Goal: Information Seeking & Learning: Check status

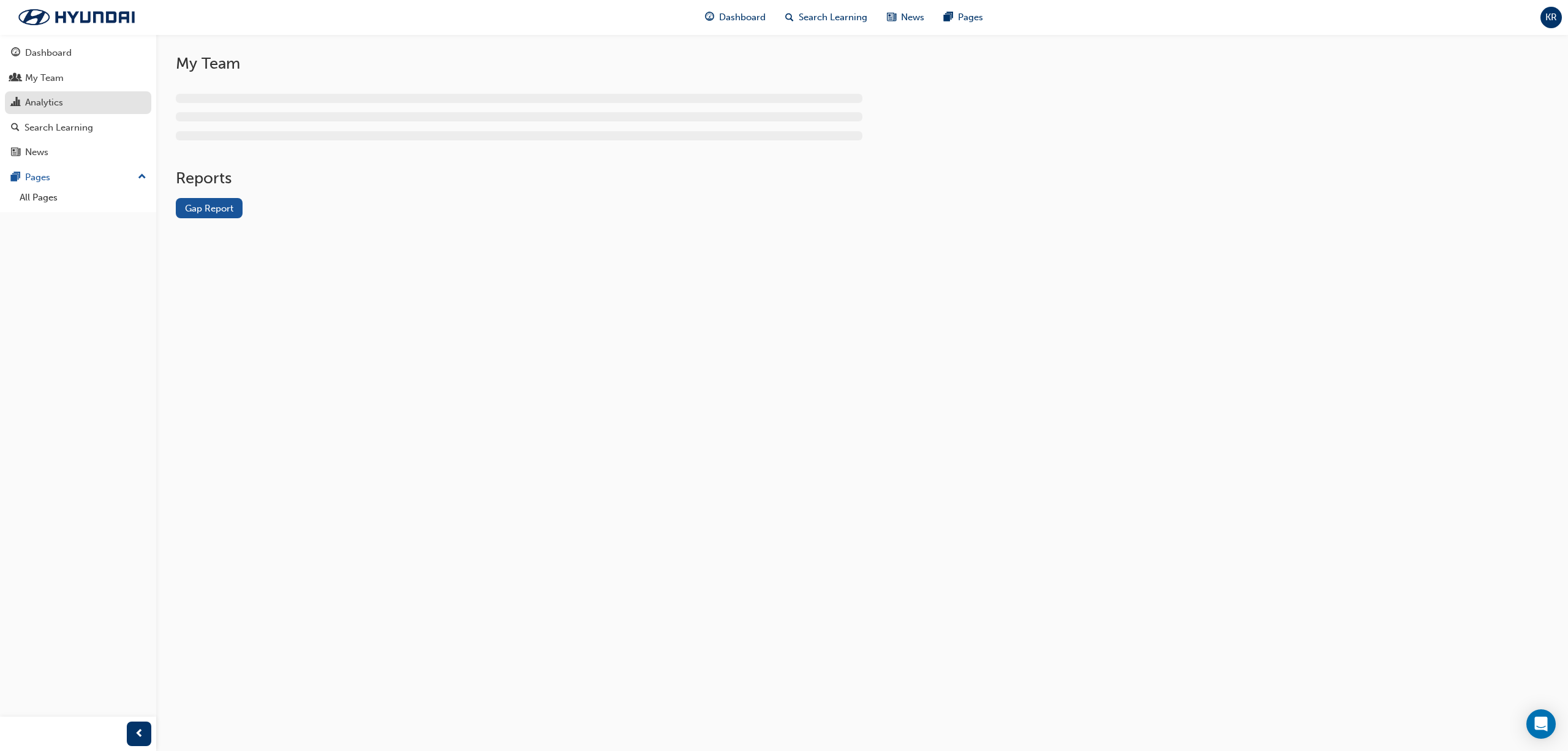
click at [49, 101] on div "Analytics" at bounding box center [44, 103] width 38 height 14
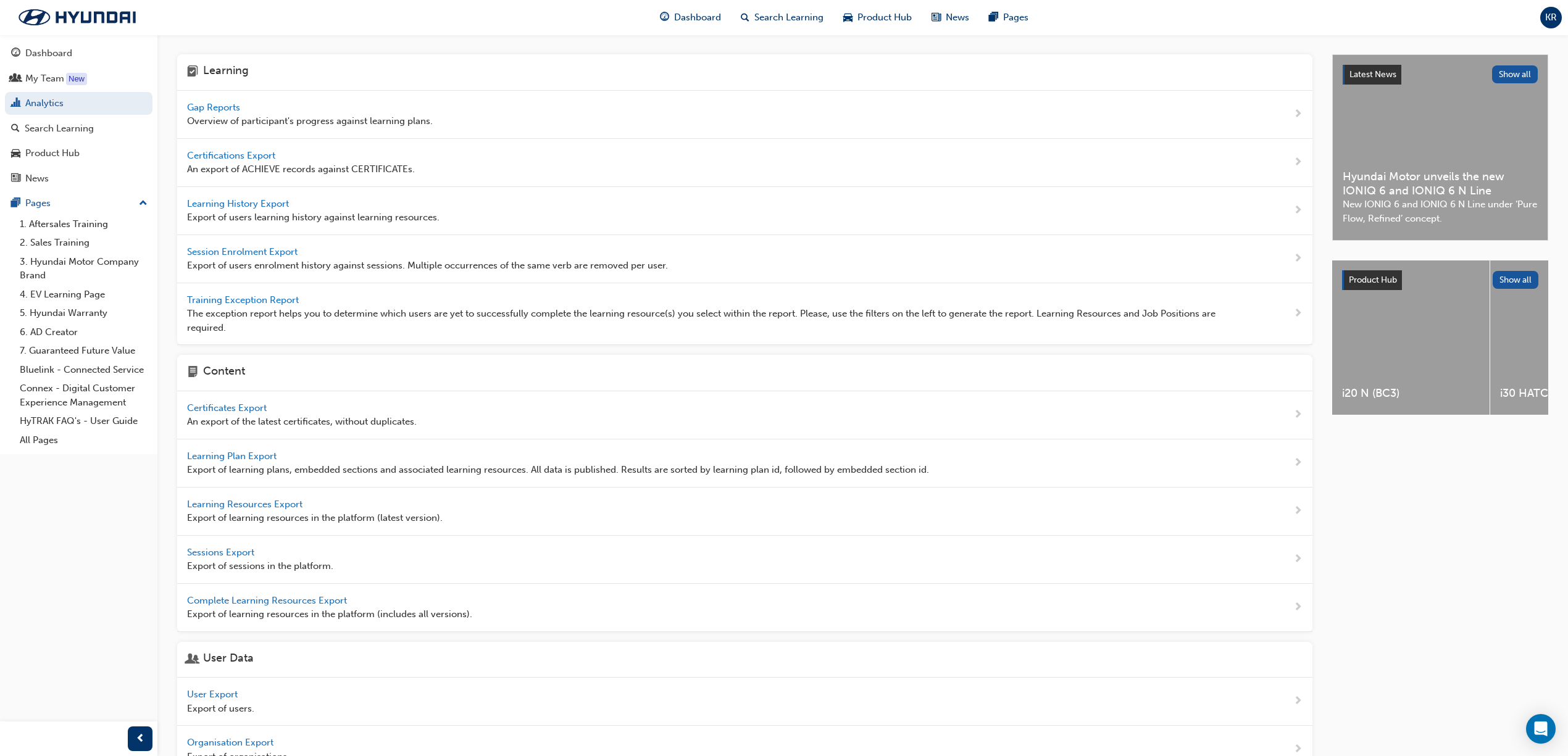
click at [210, 106] on span "Gap Reports" at bounding box center [215, 107] width 55 height 11
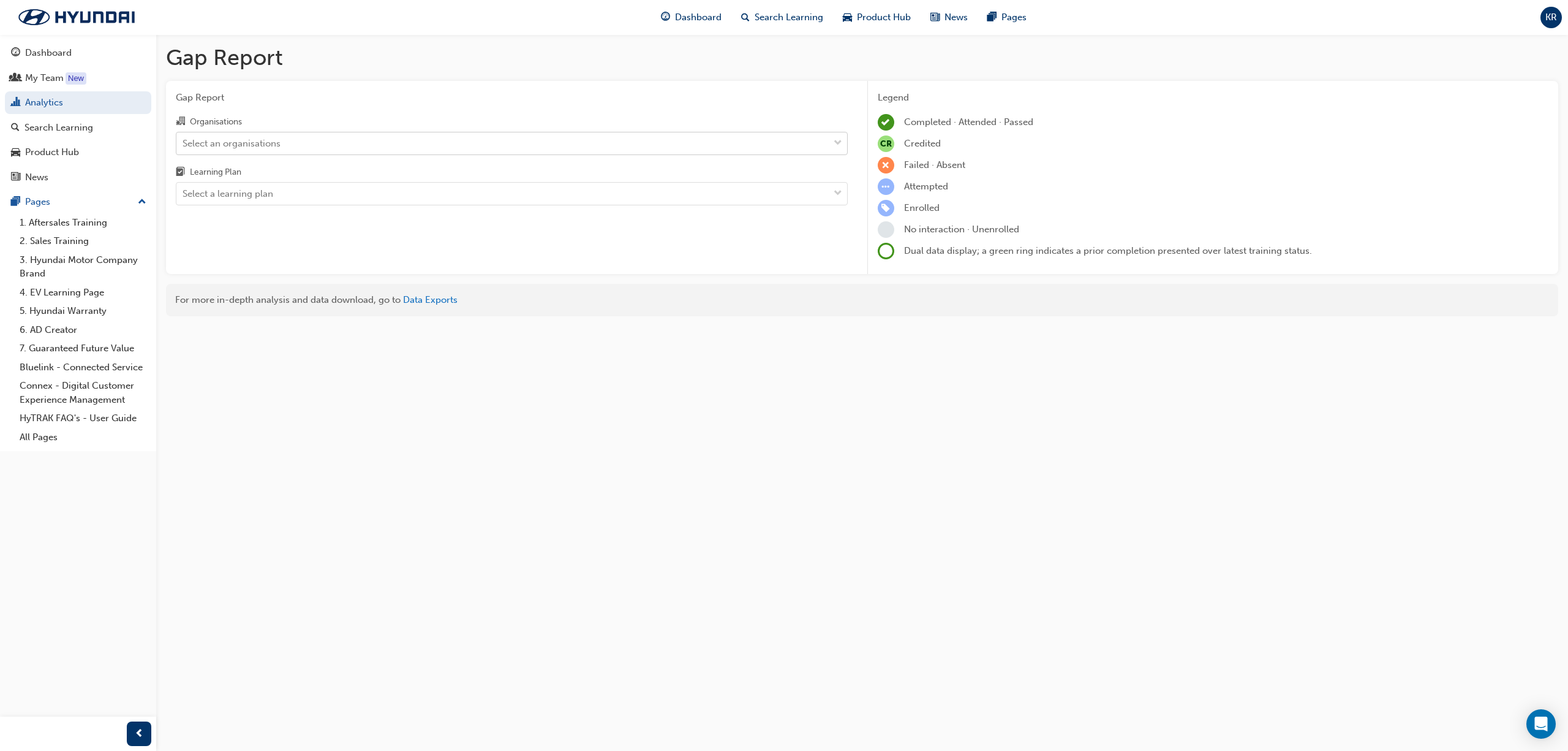
click at [341, 138] on div "Select an organisations" at bounding box center [502, 143] width 652 height 22
click at [184, 138] on input "Organisations Select an organisations" at bounding box center [183, 142] width 1 height 10
click at [243, 149] on div "Select an organisations" at bounding box center [231, 143] width 98 height 14
click at [184, 147] on input "Organisations Select an organisations" at bounding box center [183, 142] width 1 height 10
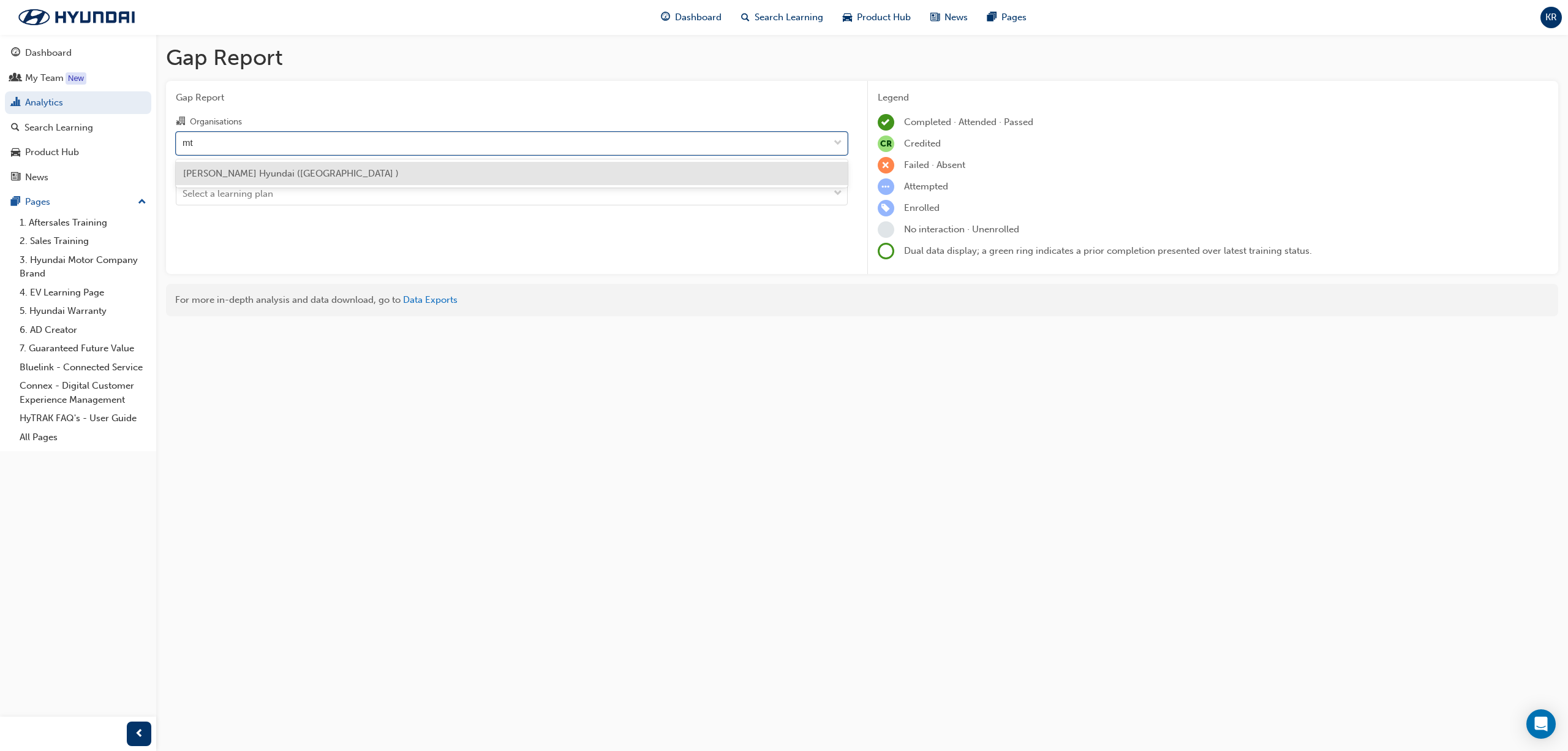
type input "m"
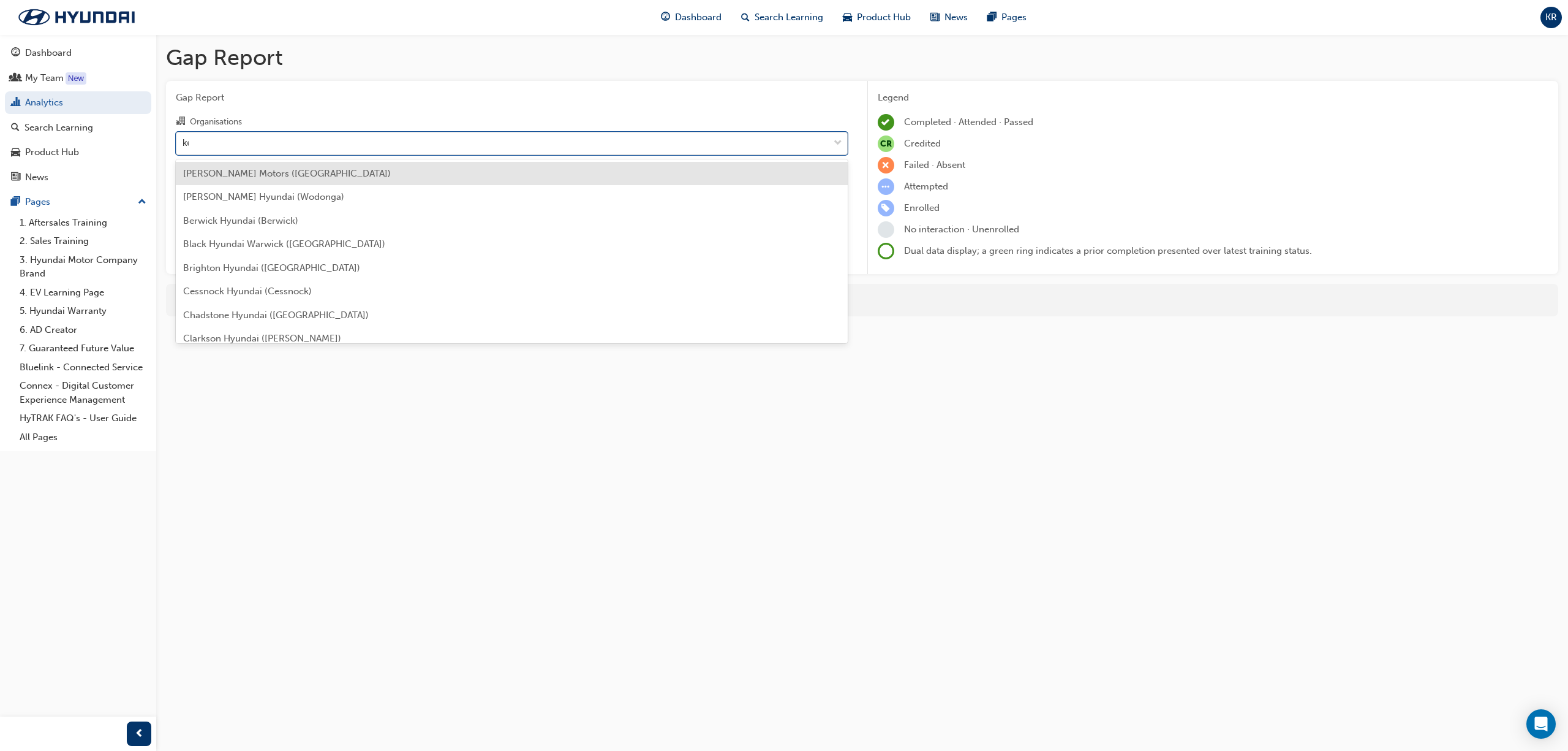
type input "kee"
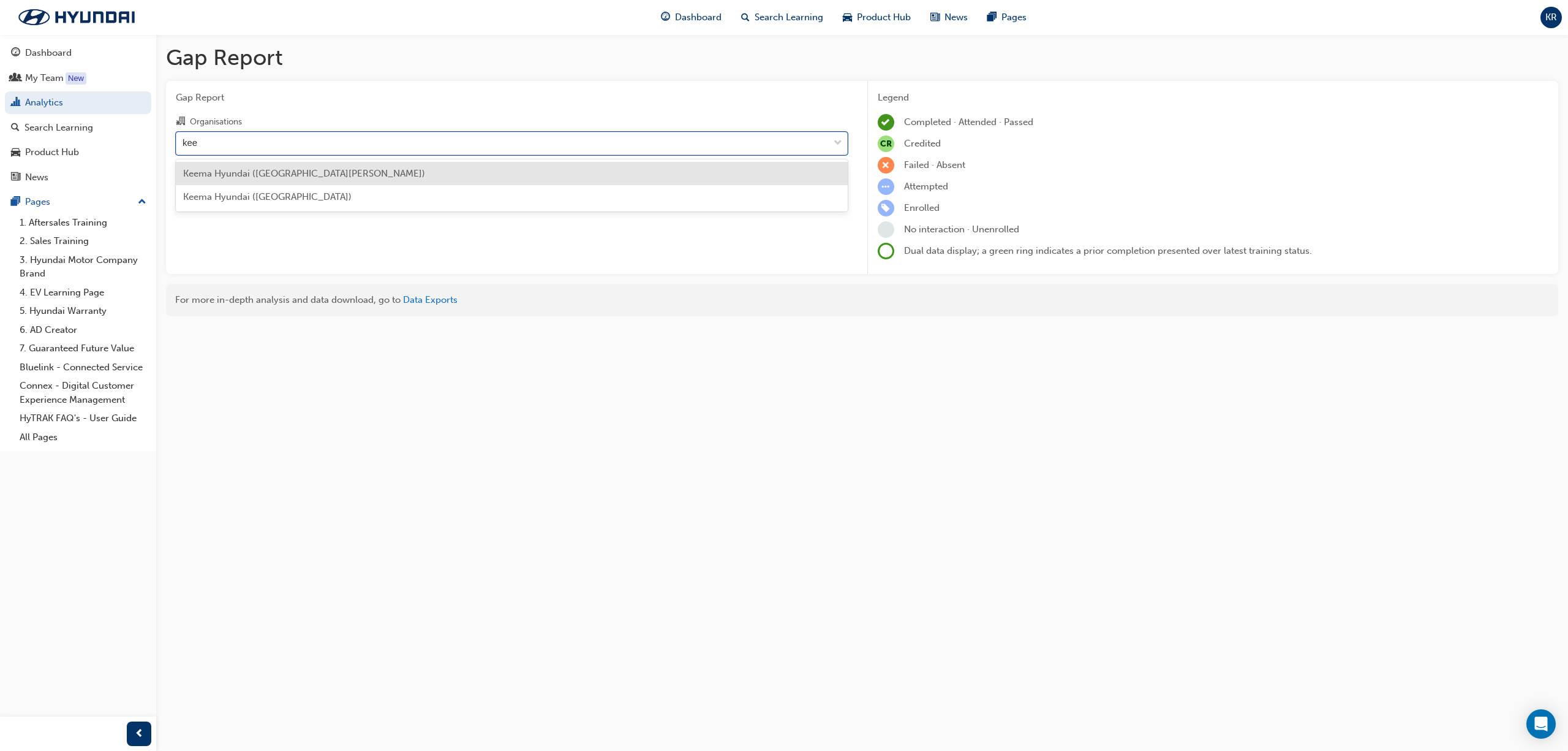
click at [258, 173] on span "Keema Hyundai (Mount Gravatt)" at bounding box center [304, 173] width 242 height 11
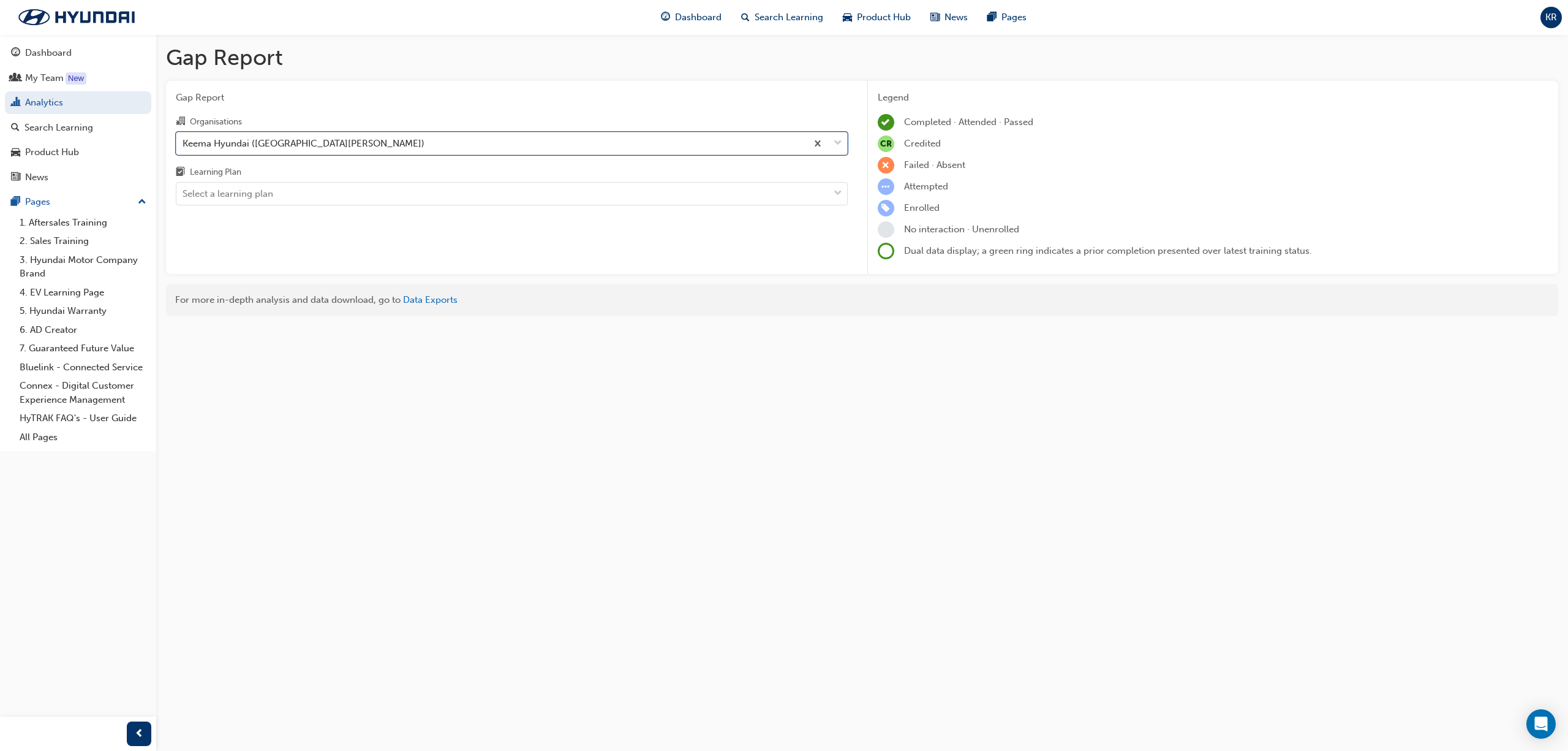
click at [248, 207] on div "Gap Report Organisations option Keema Hyundai (Mount Gravatt), selected. 0 resu…" at bounding box center [511, 178] width 691 height 194
click at [241, 195] on div "Select a learning plan" at bounding box center [228, 194] width 91 height 14
click at [184, 195] on input "Learning Plan Select a learning plan" at bounding box center [183, 193] width 1 height 10
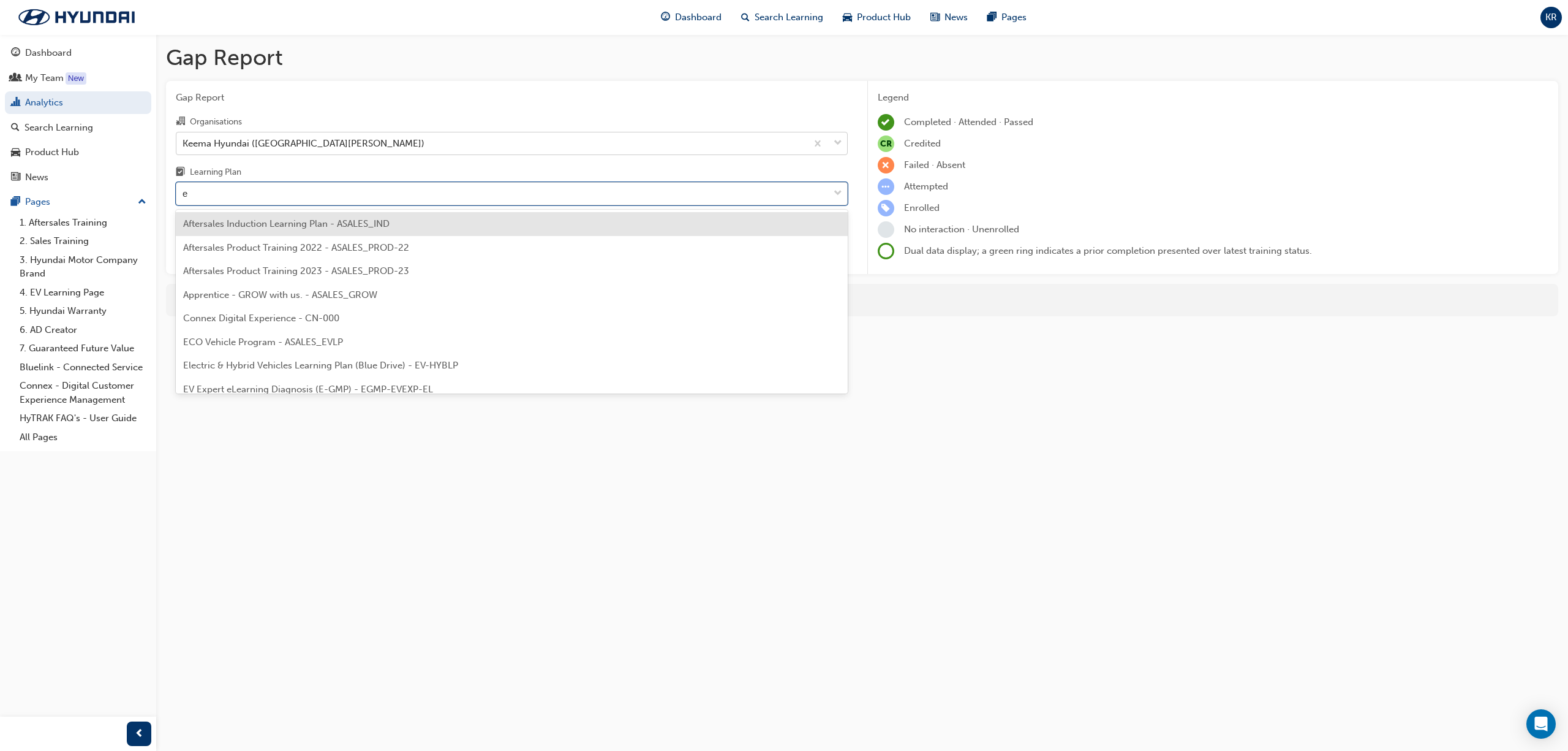
type input "ec"
click at [240, 225] on span "ECO Vehicle Program - ASALES_EVLP" at bounding box center [263, 223] width 160 height 11
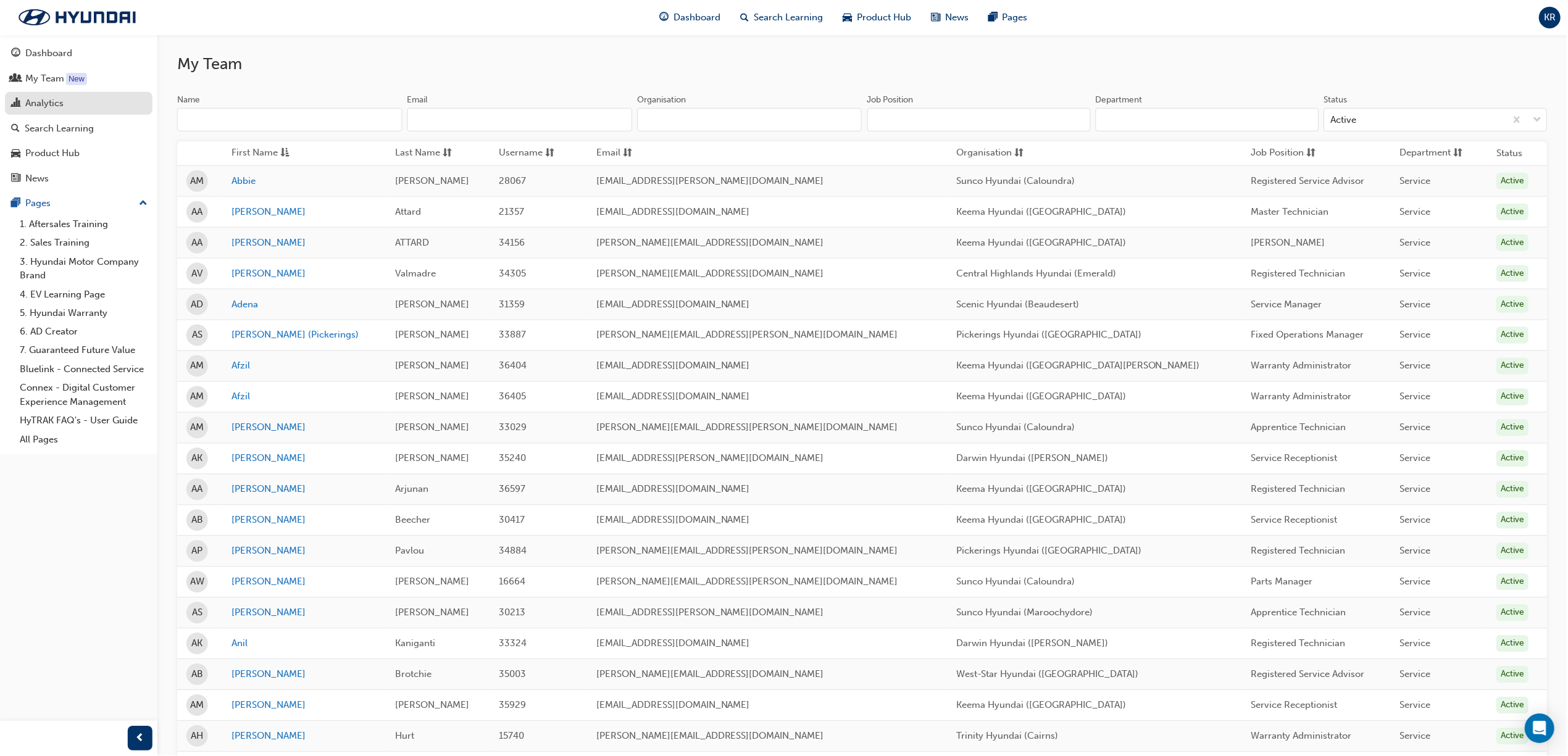
click at [60, 96] on div "Analytics" at bounding box center [44, 103] width 39 height 14
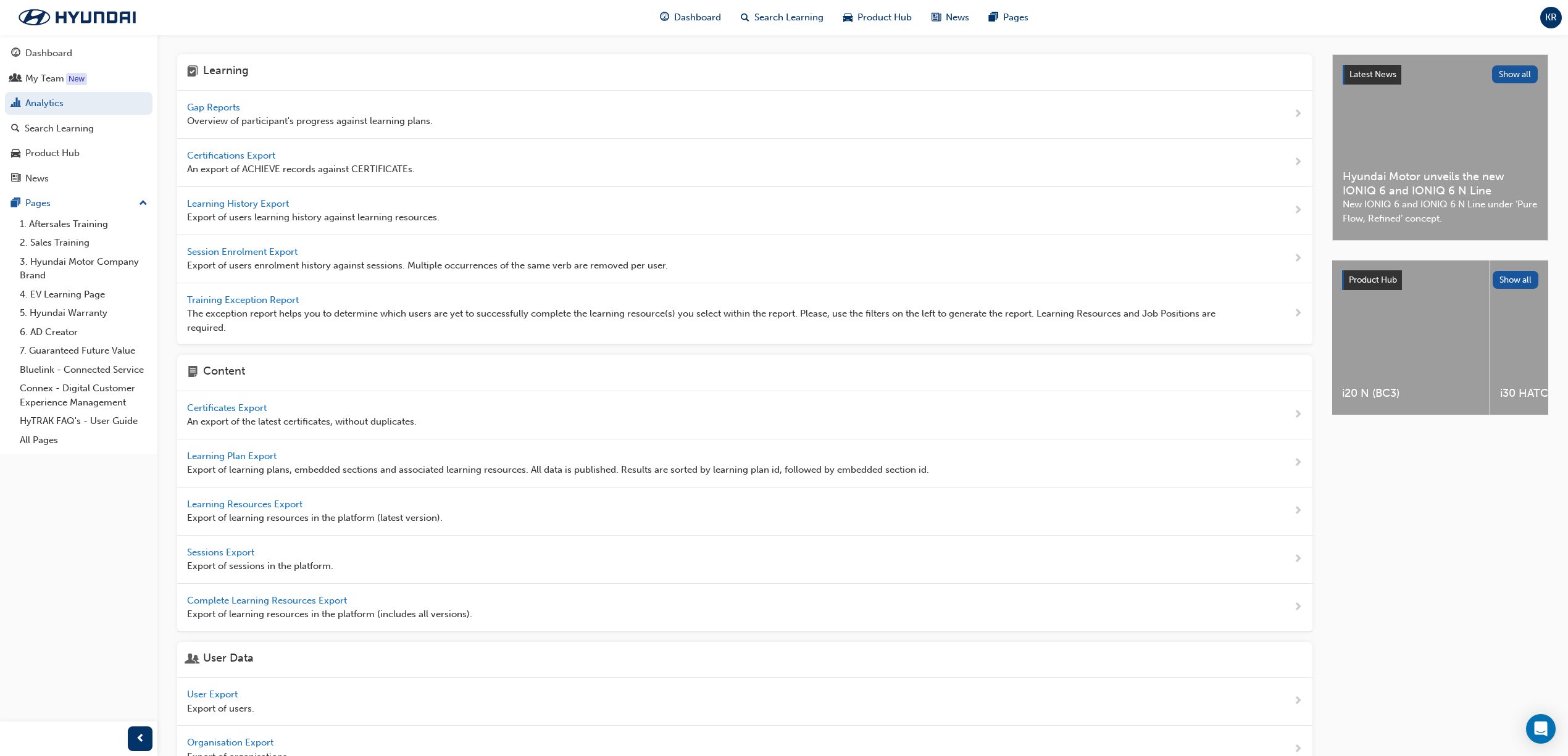
click at [210, 105] on span "Gap Reports" at bounding box center [215, 107] width 55 height 11
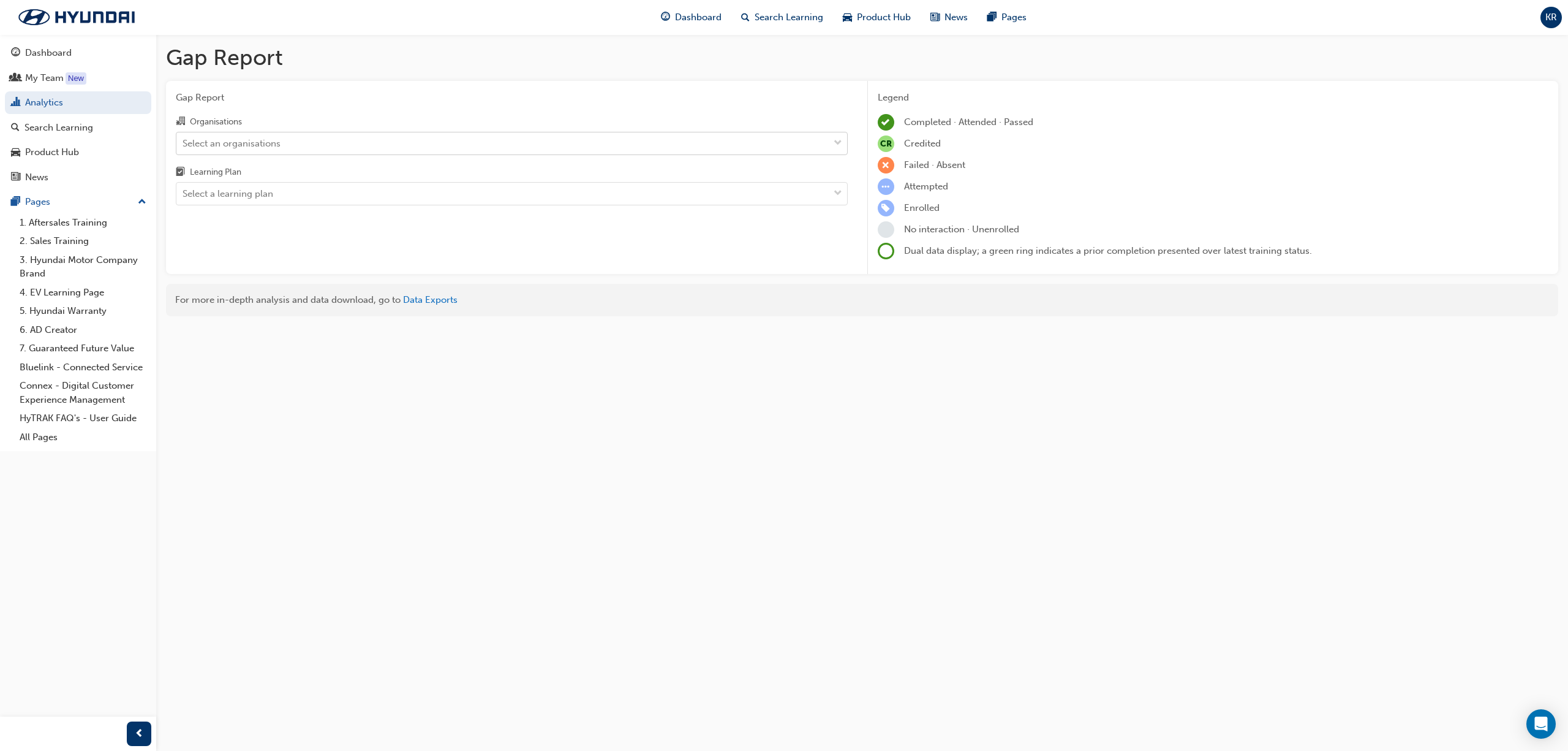
click at [288, 140] on div "Select an organisations" at bounding box center [502, 143] width 652 height 22
click at [184, 140] on input "Organisations Select an organisations" at bounding box center [183, 142] width 1 height 10
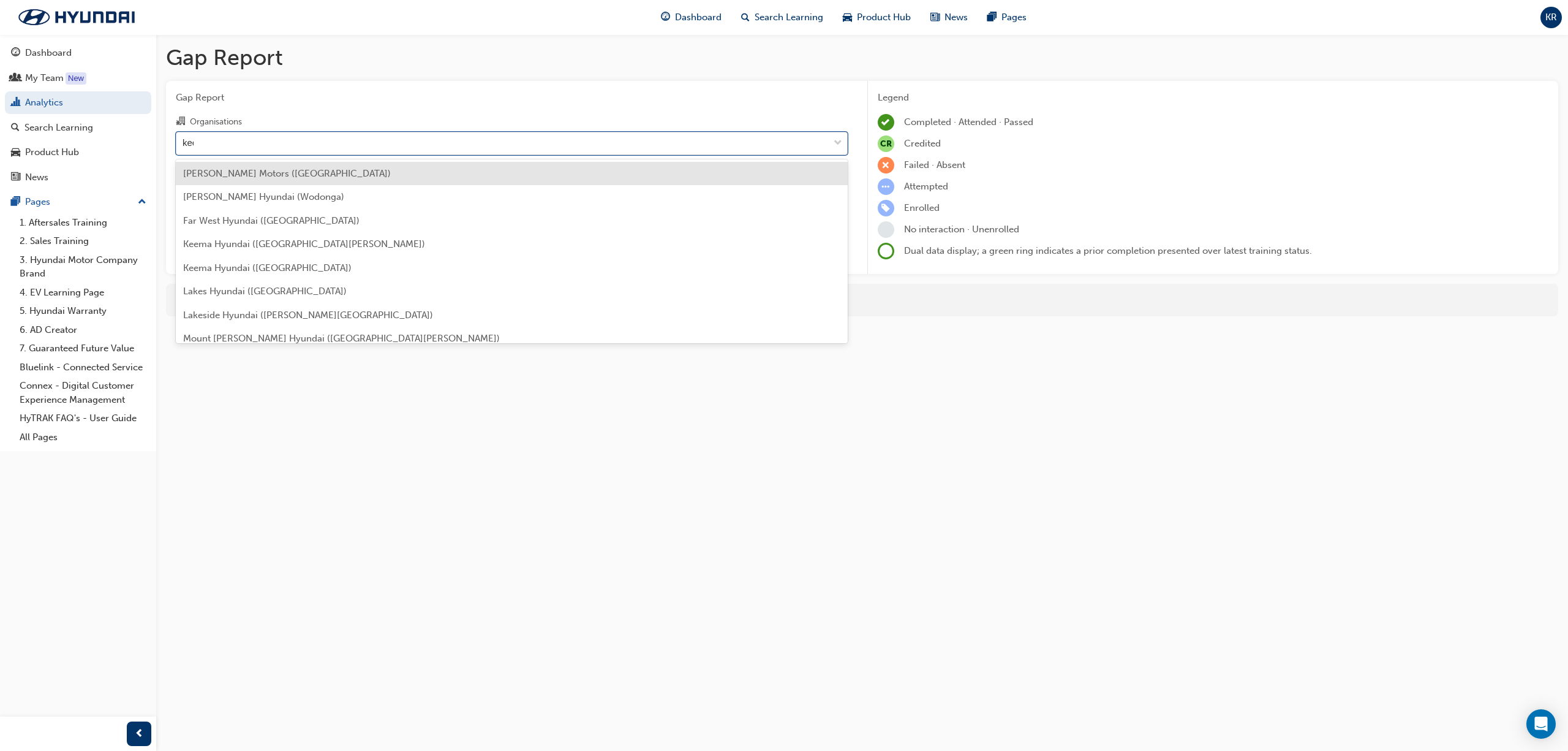
type input "keem"
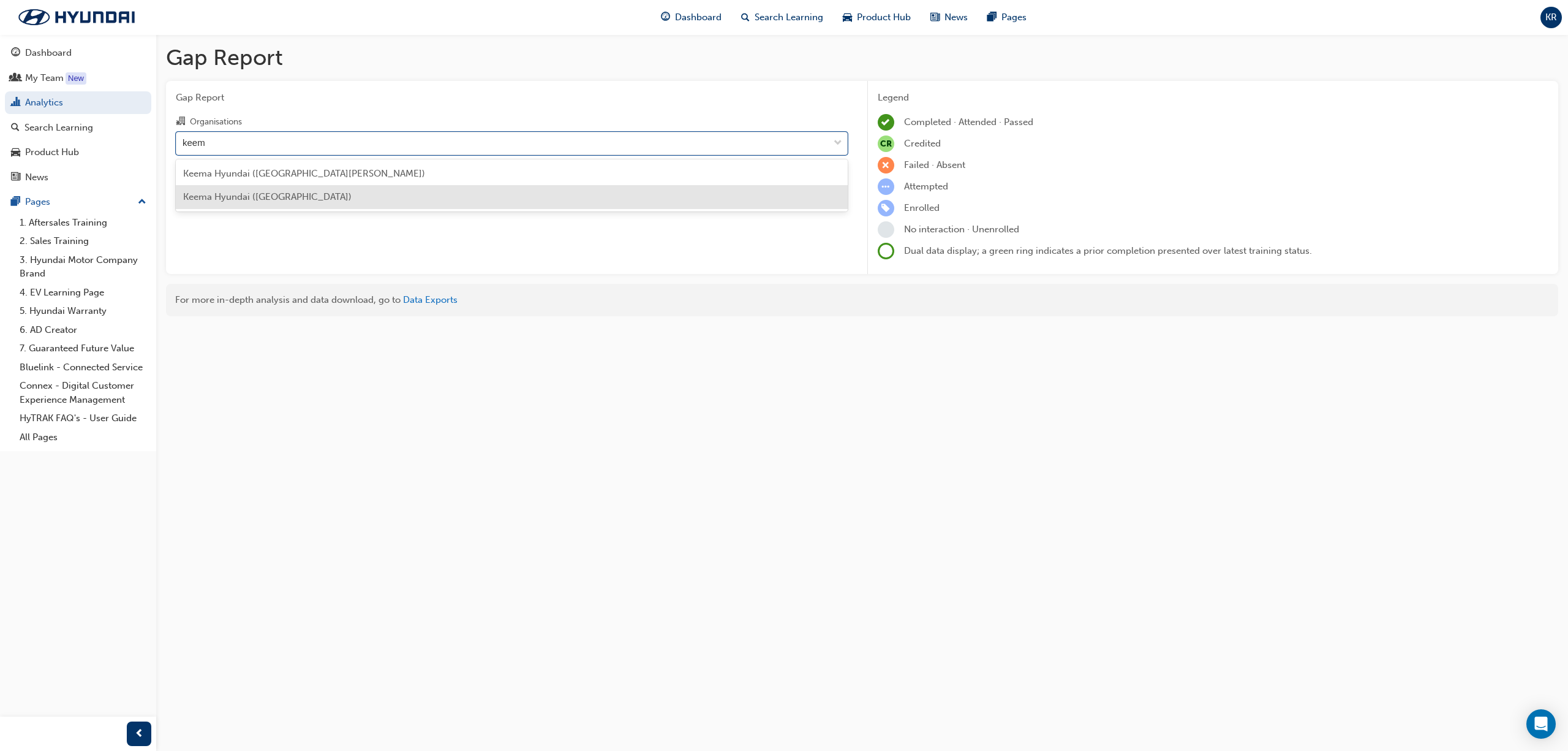
click at [316, 190] on div "Keema Hyundai (Springwood)" at bounding box center [512, 197] width 672 height 24
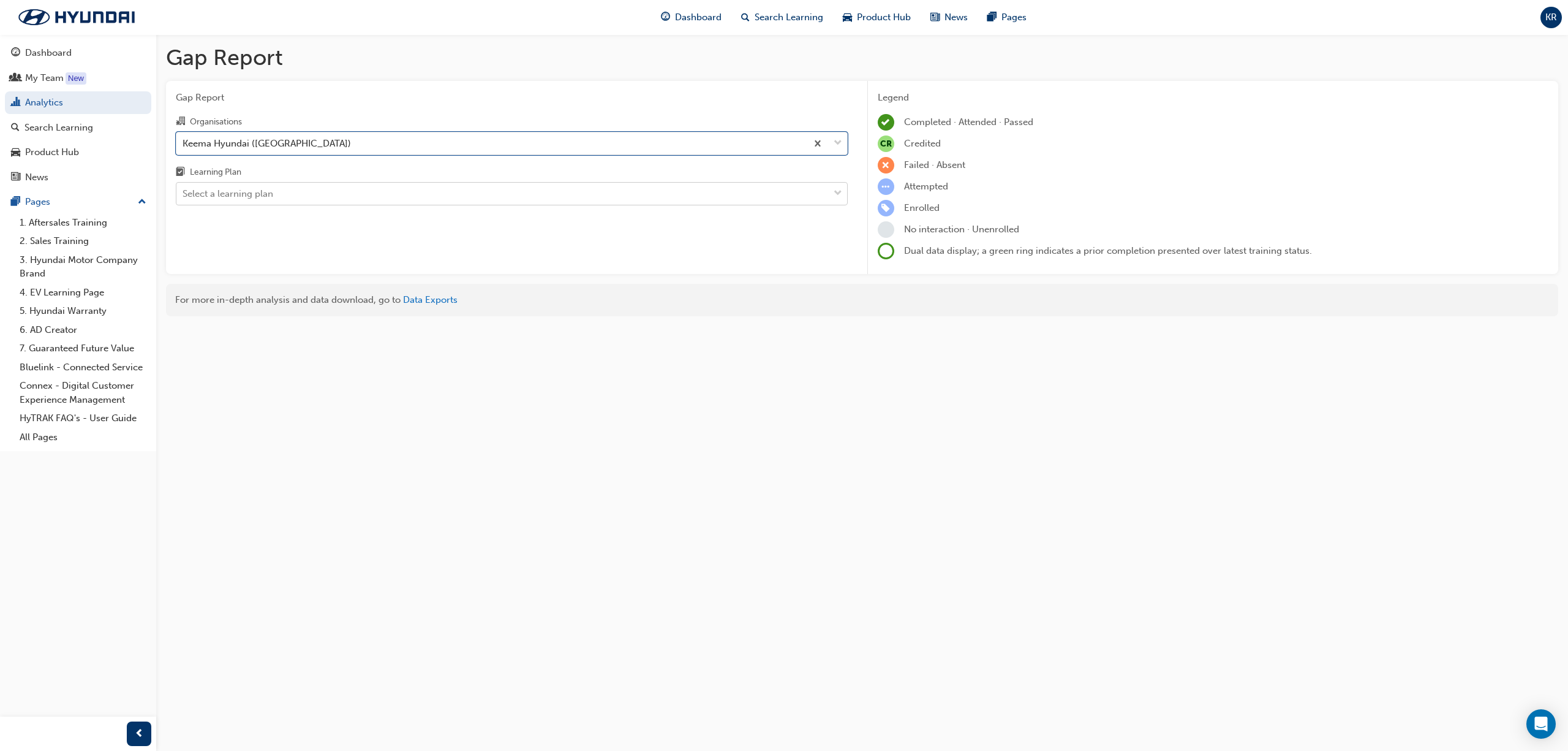
click at [310, 190] on div "Select a learning plan" at bounding box center [502, 194] width 652 height 22
click at [184, 190] on input "Learning Plan Select a learning plan" at bounding box center [183, 193] width 1 height 10
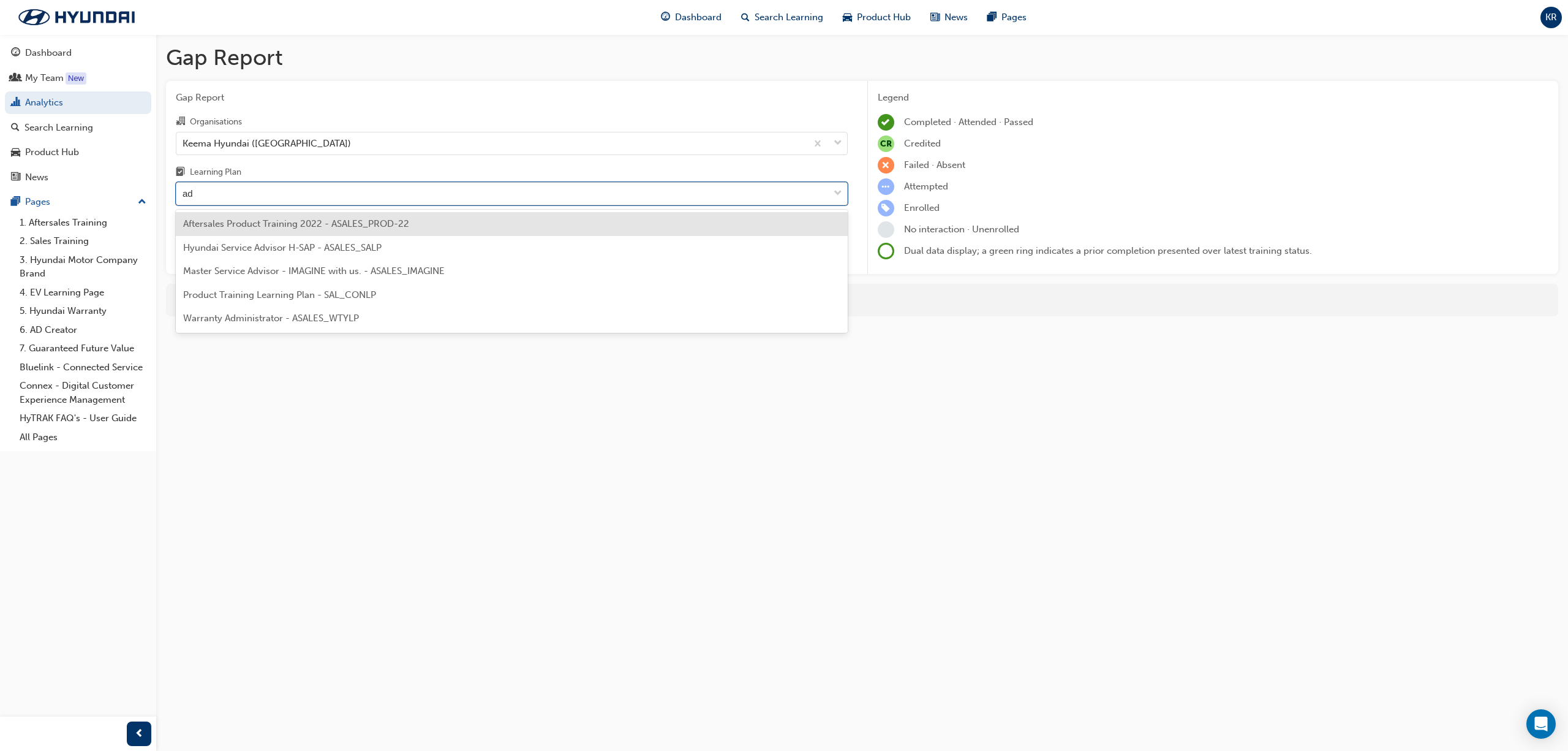
type input "adv"
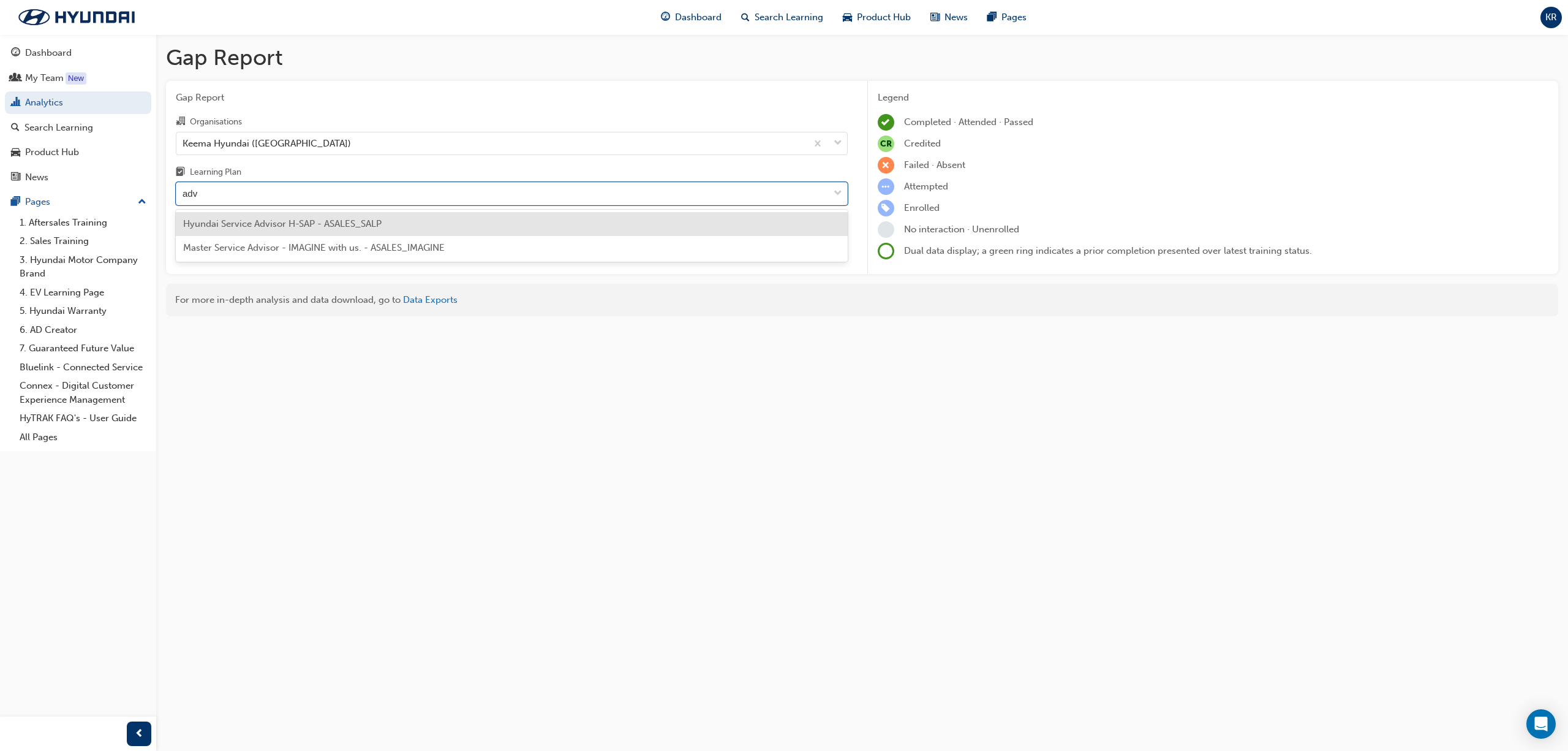
click at [250, 228] on span "Hyundai Service Advisor H-SAP - ASALES_SALP" at bounding box center [282, 223] width 198 height 11
